Goal: Task Accomplishment & Management: Manage account settings

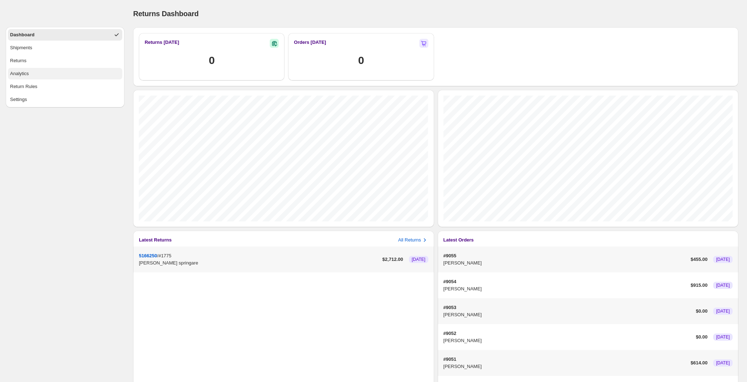
click at [54, 71] on button "Analytics" at bounding box center [65, 74] width 114 height 12
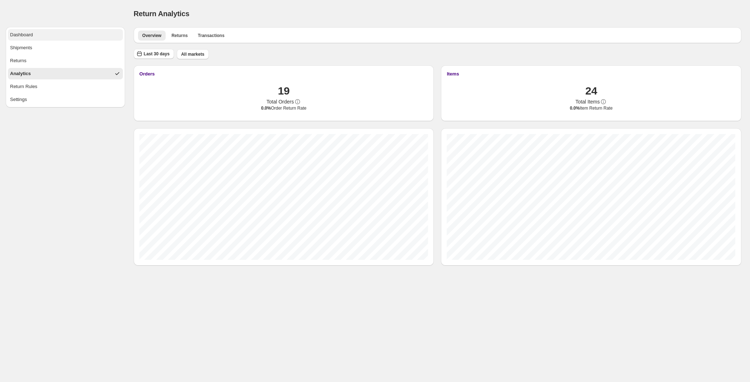
click at [25, 30] on button "Dashboard" at bounding box center [65, 35] width 115 height 12
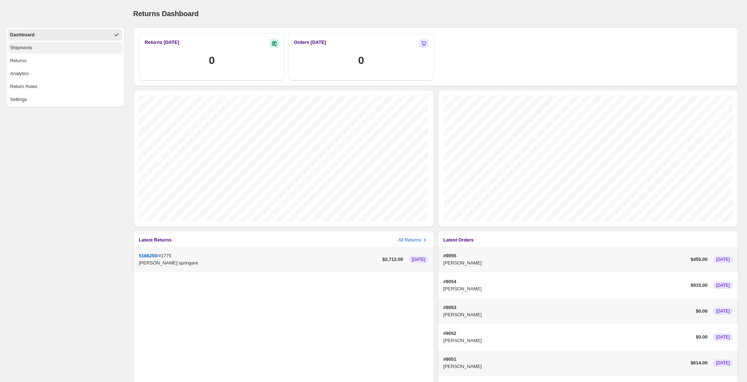
click at [77, 46] on button "Shipments" at bounding box center [65, 48] width 114 height 12
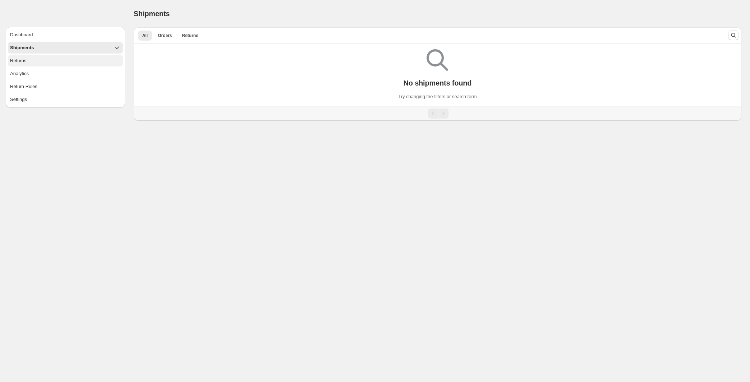
click at [73, 58] on button "Returns" at bounding box center [65, 61] width 115 height 12
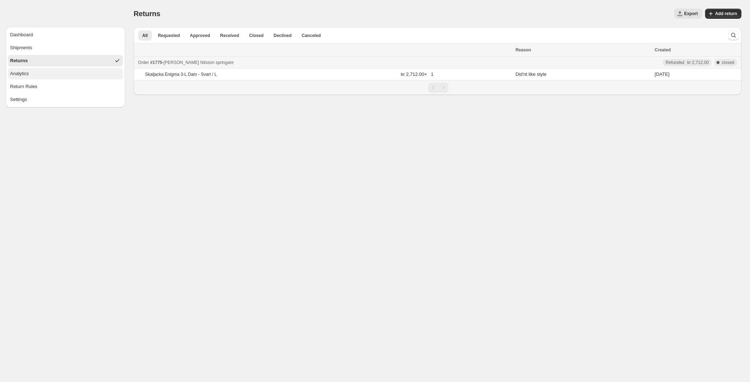
click at [72, 71] on button "Analytics" at bounding box center [65, 74] width 115 height 12
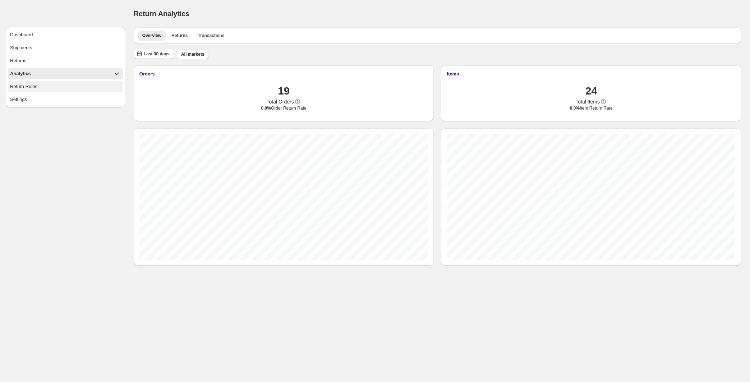
click at [62, 82] on button "Return Rules" at bounding box center [65, 87] width 115 height 12
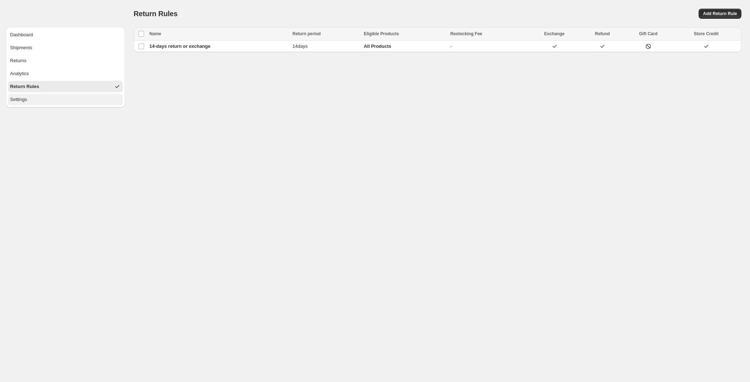
click at [63, 99] on button "Settings" at bounding box center [65, 100] width 115 height 12
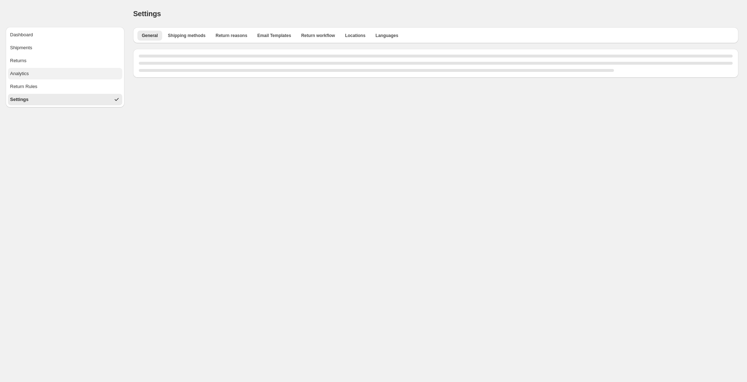
select select "**"
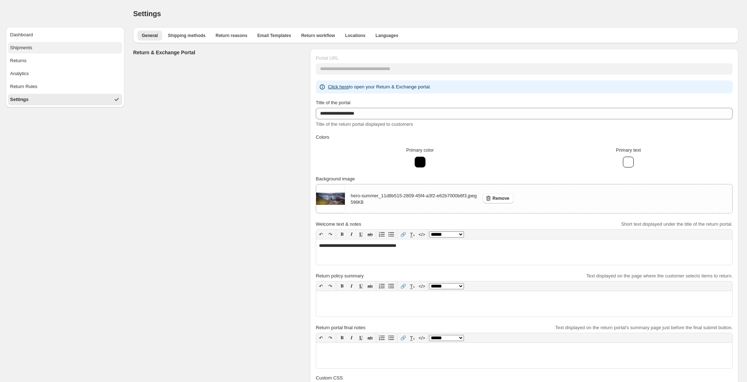
click at [59, 46] on button "Shipments" at bounding box center [65, 48] width 114 height 12
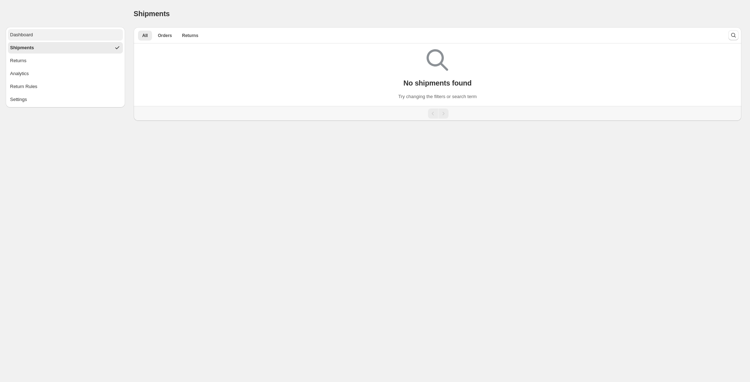
click at [60, 37] on button "Dashboard" at bounding box center [65, 35] width 115 height 12
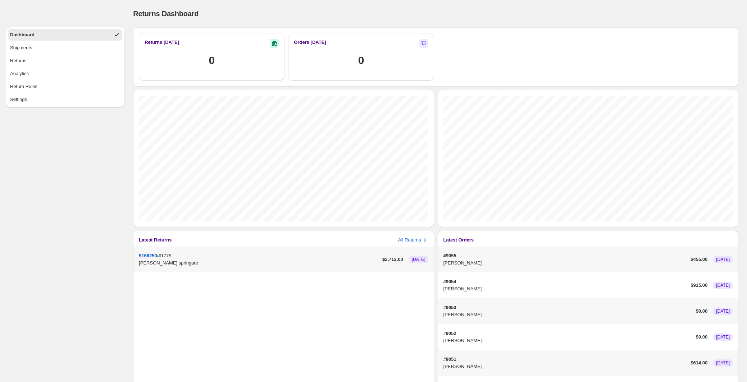
click at [528, 260] on p "[PERSON_NAME]" at bounding box center [565, 263] width 244 height 7
click at [466, 284] on p "#9054" at bounding box center [565, 281] width 244 height 7
click at [452, 320] on div "#9053 [PERSON_NAME] $ 0.00 [DATE]" at bounding box center [588, 311] width 301 height 26
click at [449, 259] on p "#9055" at bounding box center [565, 255] width 244 height 7
click at [448, 288] on p "[PERSON_NAME]" at bounding box center [565, 288] width 244 height 7
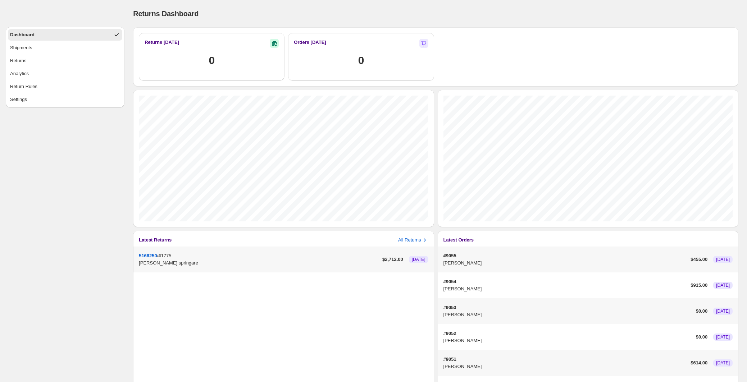
click at [453, 317] on p "[PERSON_NAME]" at bounding box center [567, 314] width 249 height 7
click at [241, 262] on p "[PERSON_NAME] springare" at bounding box center [259, 263] width 241 height 7
click at [342, 53] on div "0" at bounding box center [361, 60] width 134 height 14
click at [63, 49] on button "Shipments" at bounding box center [65, 48] width 114 height 12
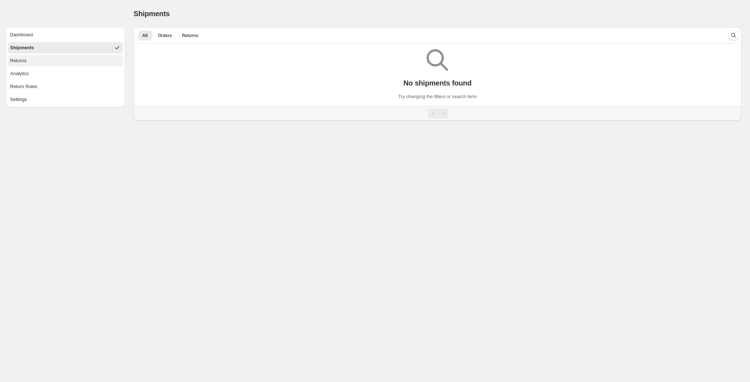
click at [60, 63] on button "Returns" at bounding box center [65, 61] width 115 height 12
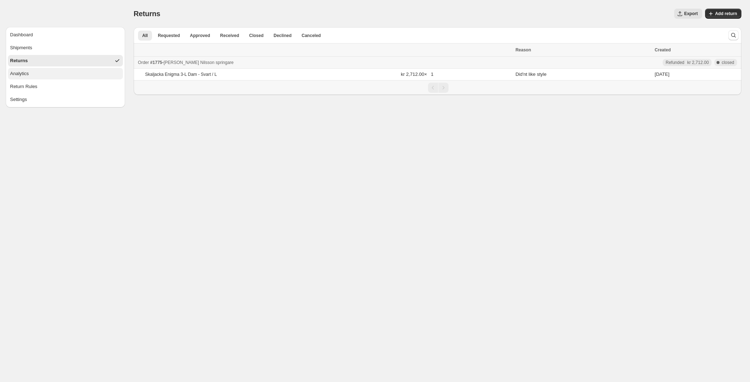
click at [59, 72] on button "Analytics" at bounding box center [65, 74] width 115 height 12
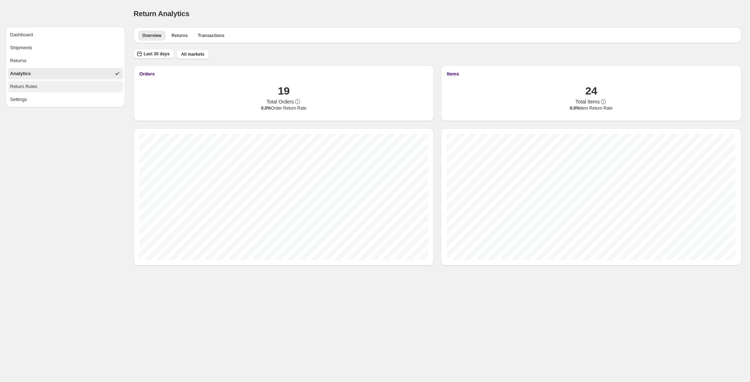
click at [58, 84] on button "Return Rules" at bounding box center [65, 87] width 115 height 12
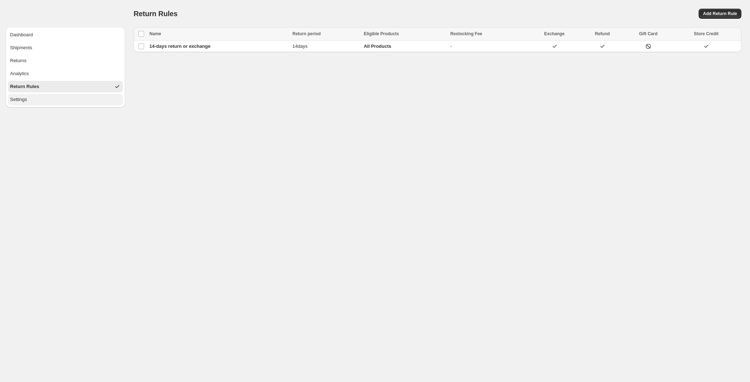
click at [59, 99] on button "Settings" at bounding box center [65, 100] width 115 height 12
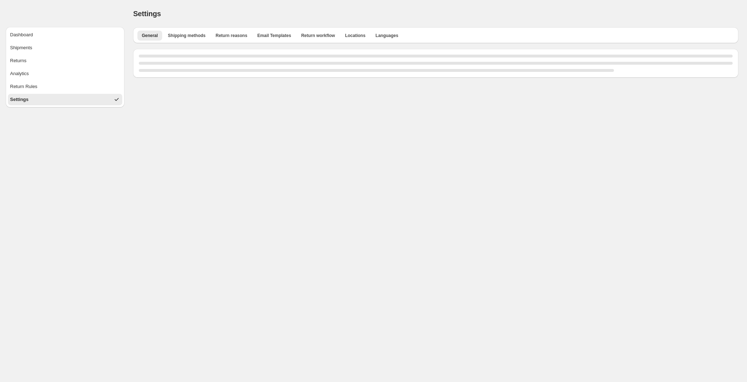
select select "**"
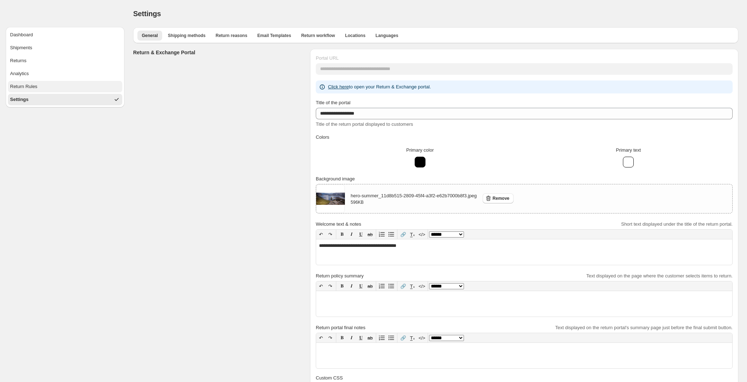
click at [60, 88] on button "Return Rules" at bounding box center [65, 87] width 114 height 12
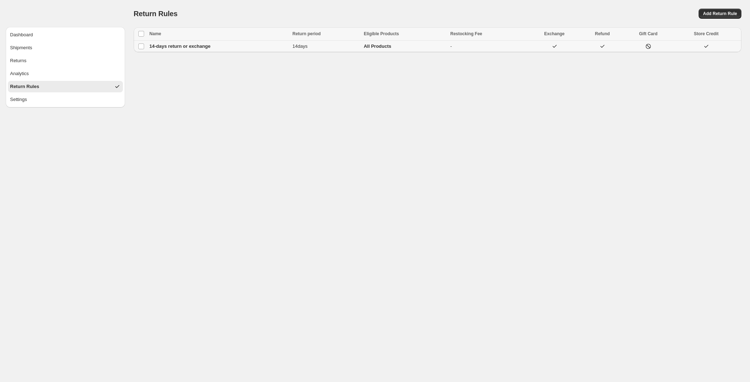
click at [265, 45] on td "14-days return or exchange" at bounding box center [218, 47] width 143 height 12
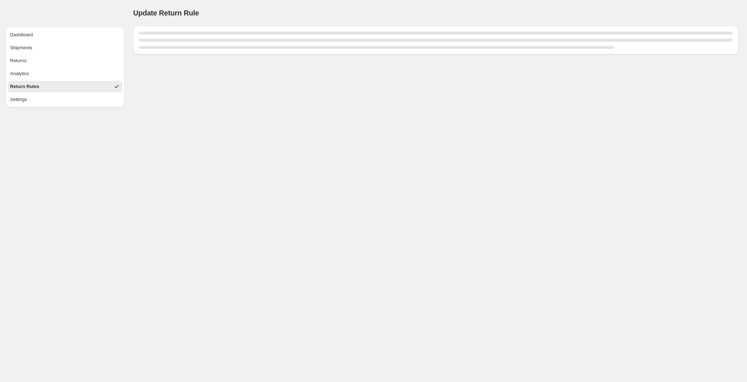
select select "****"
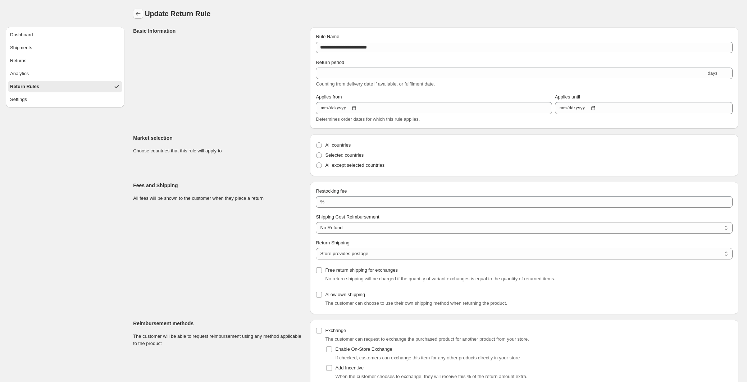
click at [137, 13] on icon "button" at bounding box center [137, 13] width 7 height 7
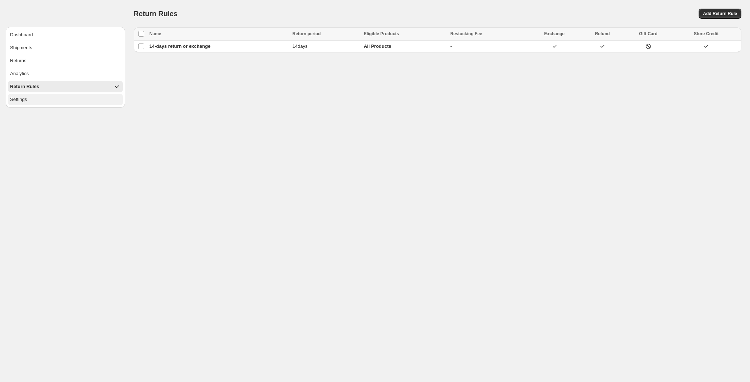
click at [42, 103] on button "Settings" at bounding box center [65, 100] width 115 height 12
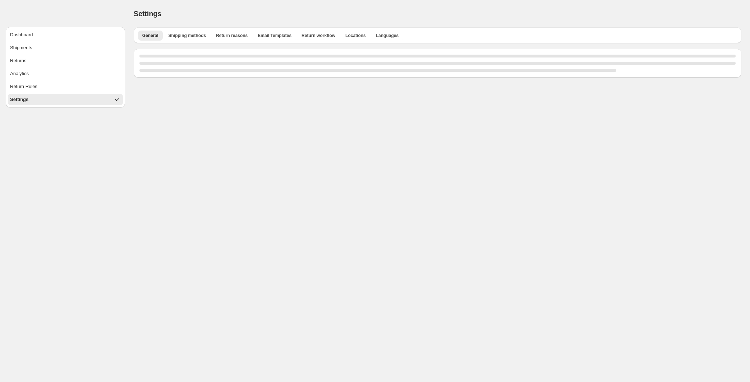
select select "**"
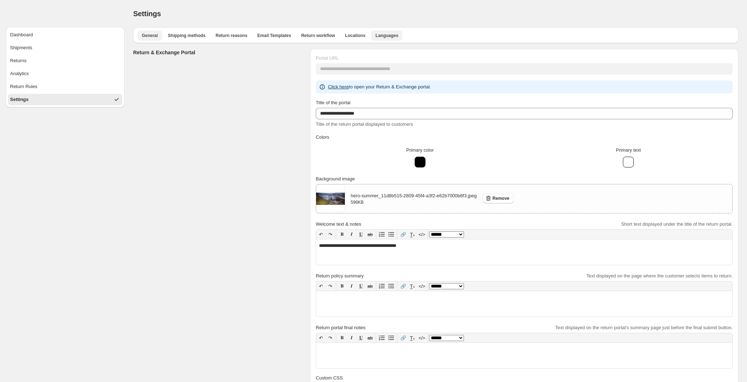
click at [384, 35] on span "Languages" at bounding box center [386, 36] width 23 height 6
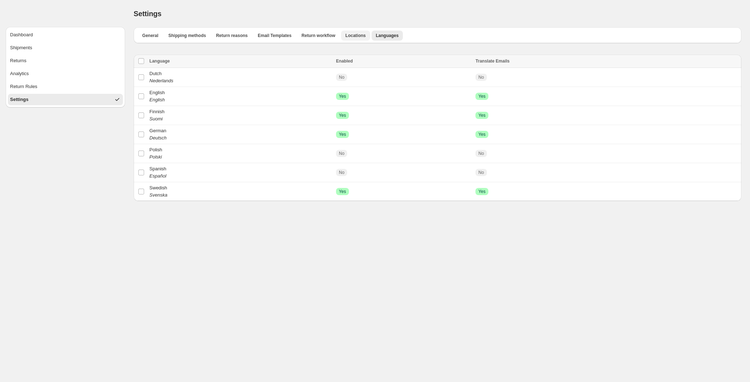
click at [353, 33] on span "Locations" at bounding box center [355, 36] width 20 height 6
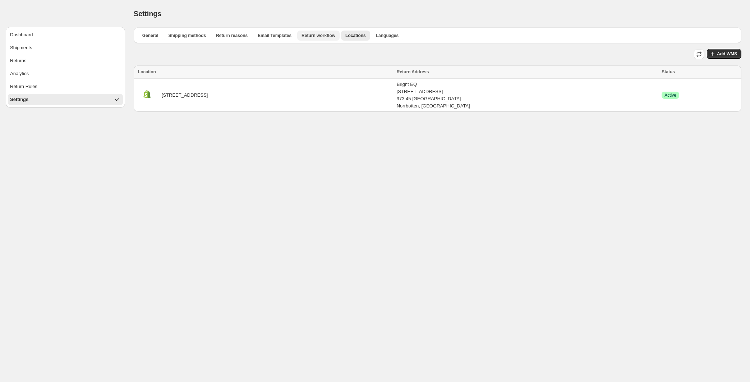
click at [326, 34] on span "Return workflow" at bounding box center [319, 36] width 34 height 6
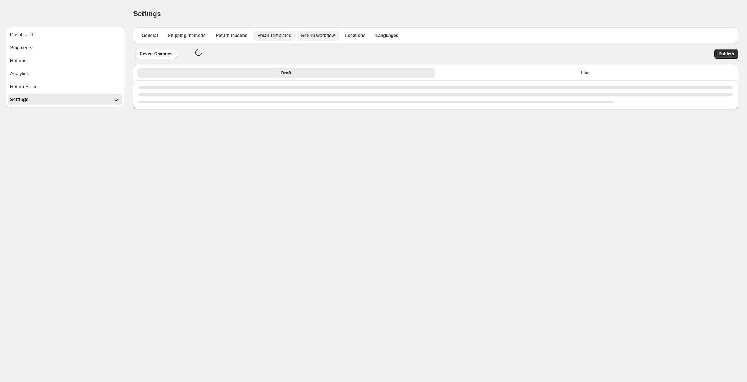
select select "********"
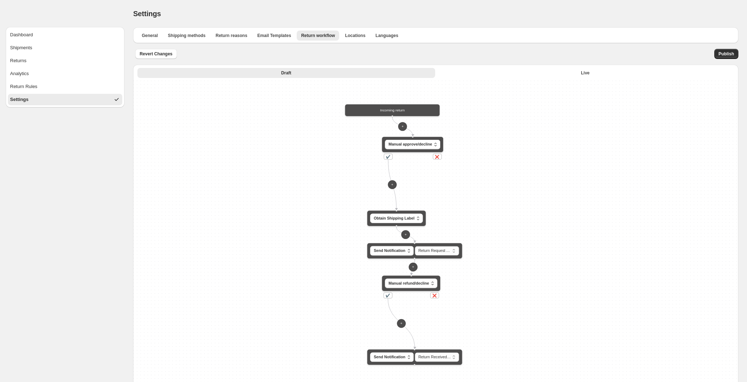
drag, startPoint x: 396, startPoint y: 190, endPoint x: 325, endPoint y: 184, distance: 71.4
click at [325, 184] on div "**********" at bounding box center [435, 272] width 605 height 382
click at [495, 76] on button "Live" at bounding box center [584, 73] width 297 height 10
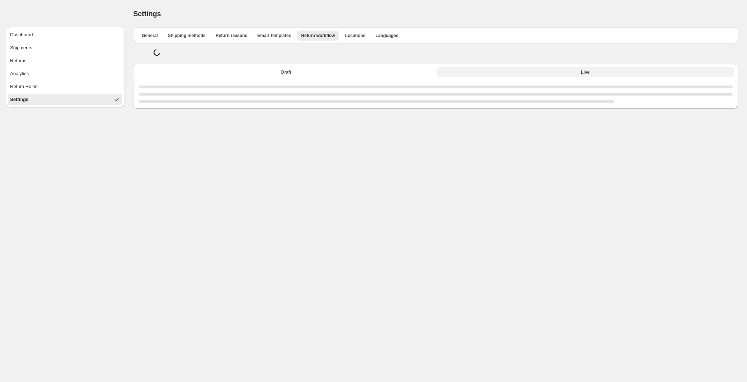
select select "********"
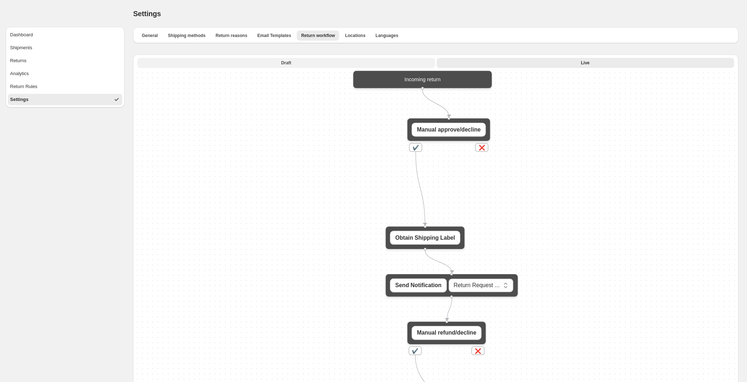
click at [292, 63] on button "Draft" at bounding box center [285, 63] width 297 height 10
select select "********"
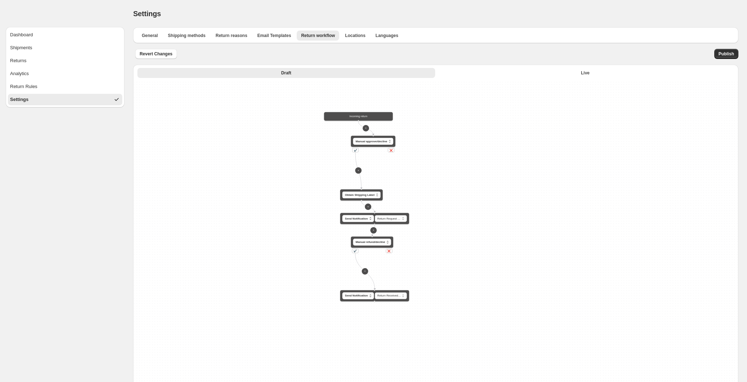
drag, startPoint x: 217, startPoint y: 196, endPoint x: 245, endPoint y: 117, distance: 84.3
click at [245, 117] on div "**********" at bounding box center [435, 272] width 605 height 382
click at [275, 33] on span "Email Templates" at bounding box center [274, 36] width 34 height 6
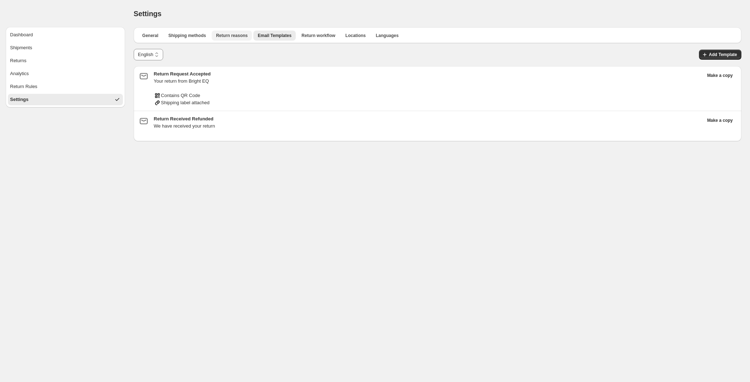
click at [227, 36] on span "Return reasons" at bounding box center [232, 36] width 32 height 6
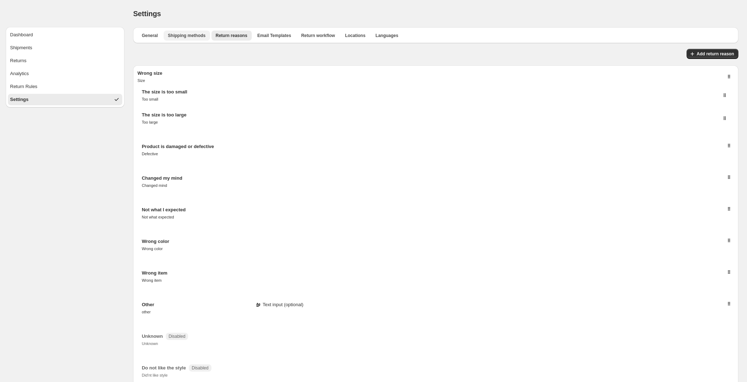
click at [179, 37] on span "Shipping methods" at bounding box center [187, 36] width 38 height 6
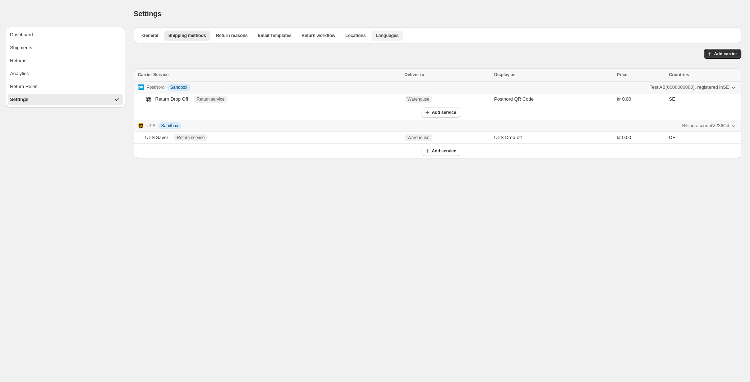
click at [379, 35] on span "Languages" at bounding box center [387, 36] width 23 height 6
